Goal: Task Accomplishment & Management: Complete application form

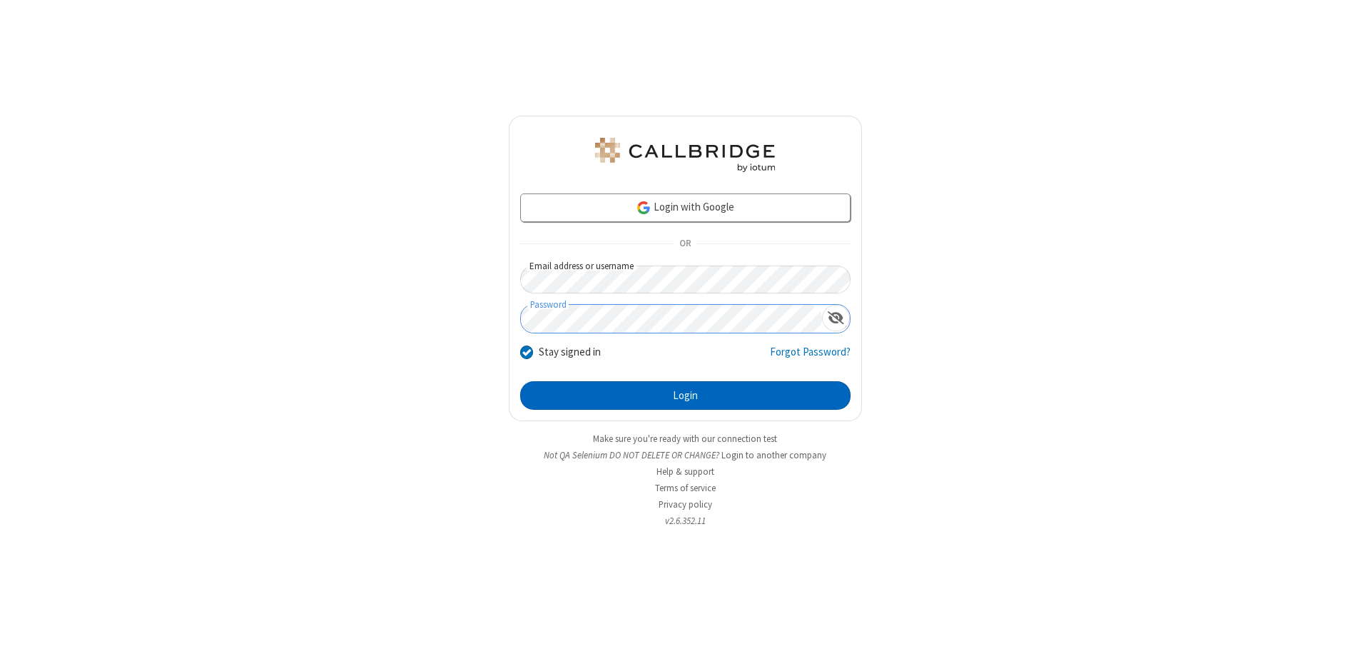
click at [685, 395] on button "Login" at bounding box center [685, 395] width 330 height 29
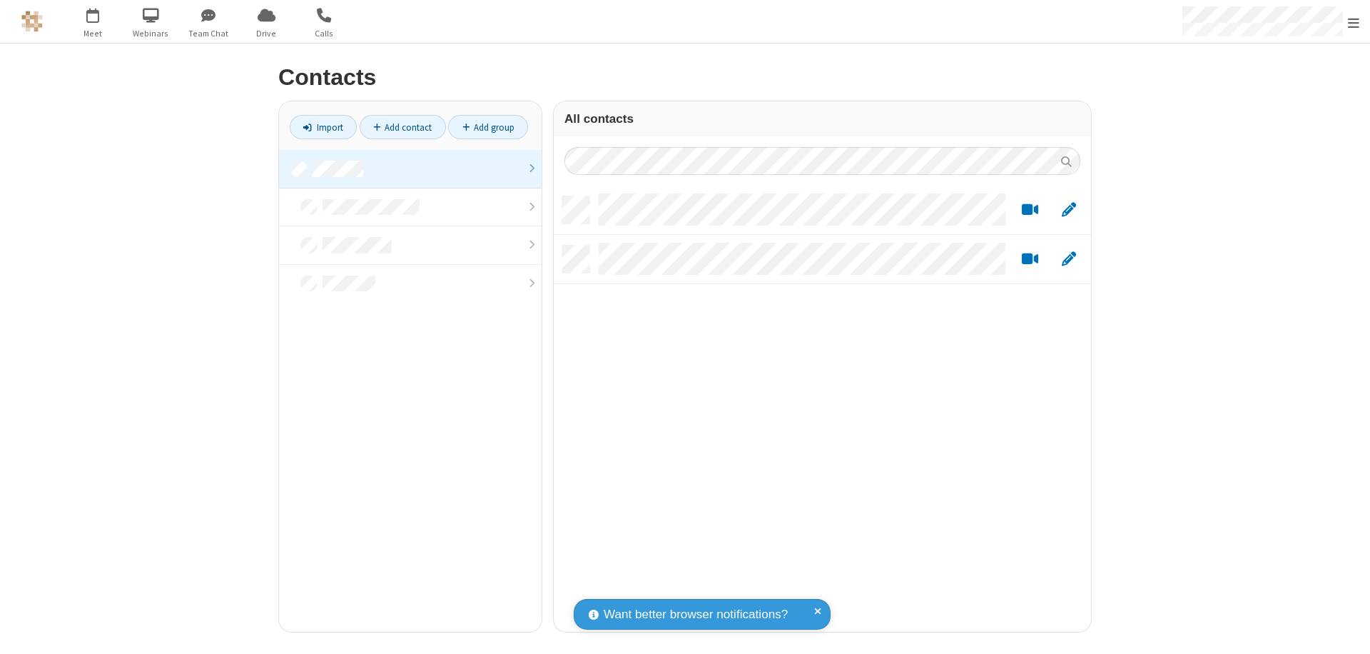
scroll to position [435, 527]
click at [410, 168] on link at bounding box center [410, 169] width 263 height 39
click at [402, 127] on link "Add contact" at bounding box center [403, 127] width 86 height 24
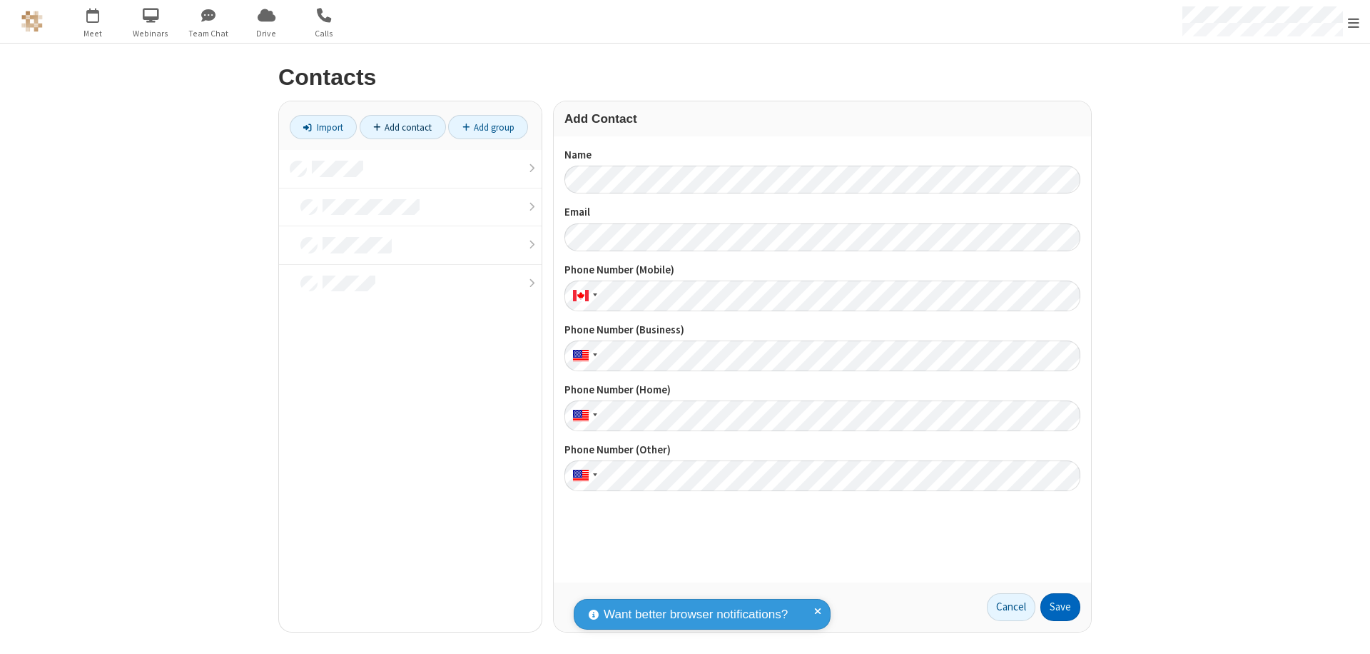
click at [1060, 607] on button "Save" at bounding box center [1060, 607] width 40 height 29
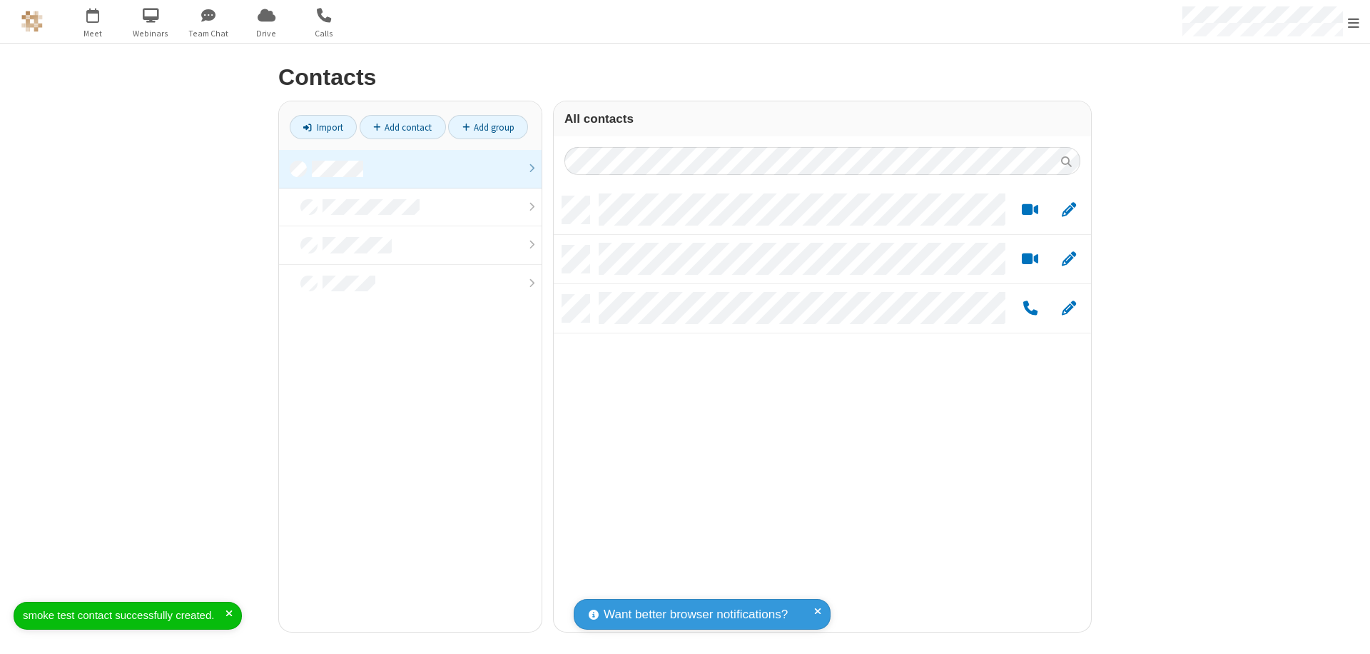
scroll to position [435, 527]
